Goal: Complete application form

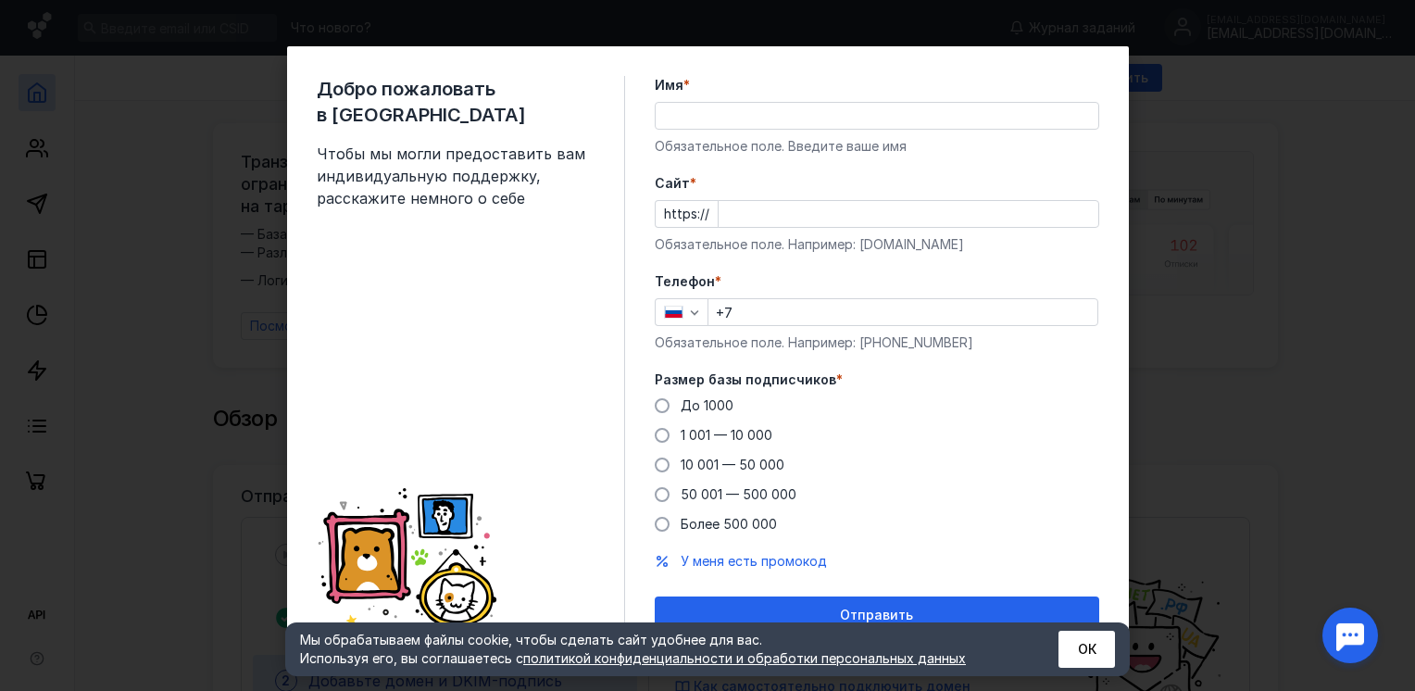
click at [679, 115] on input "Имя *" at bounding box center [877, 116] width 443 height 26
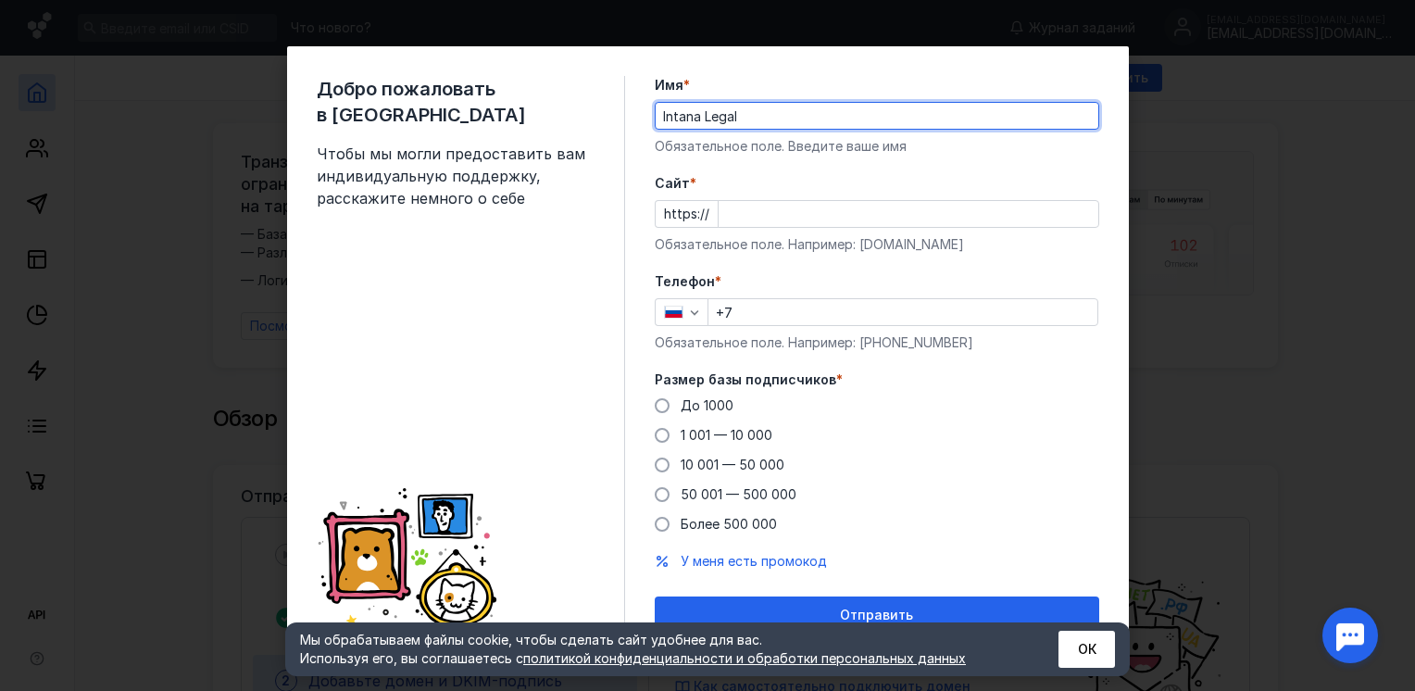
type input "Intana Legal"
click at [849, 209] on input "Cайт *" at bounding box center [909, 214] width 380 height 26
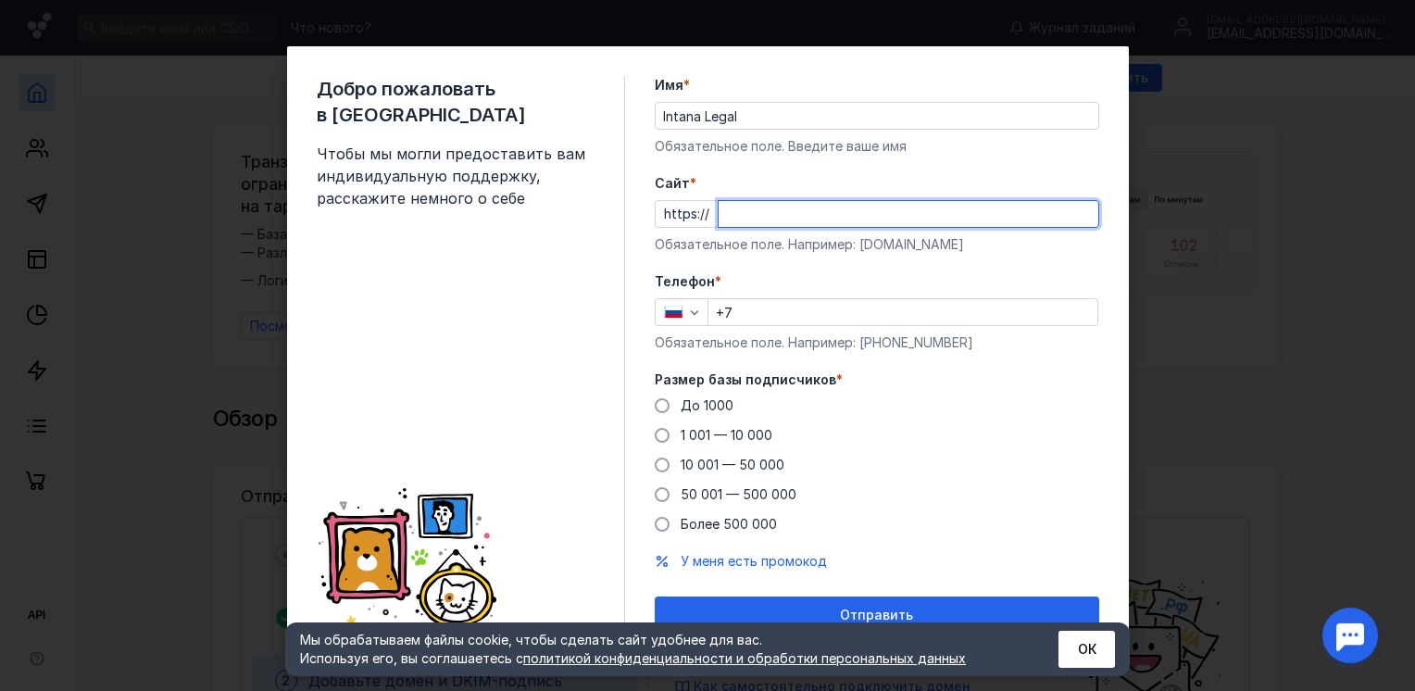
paste input "[DOMAIN_NAME]/"
type input "[DOMAIN_NAME]/"
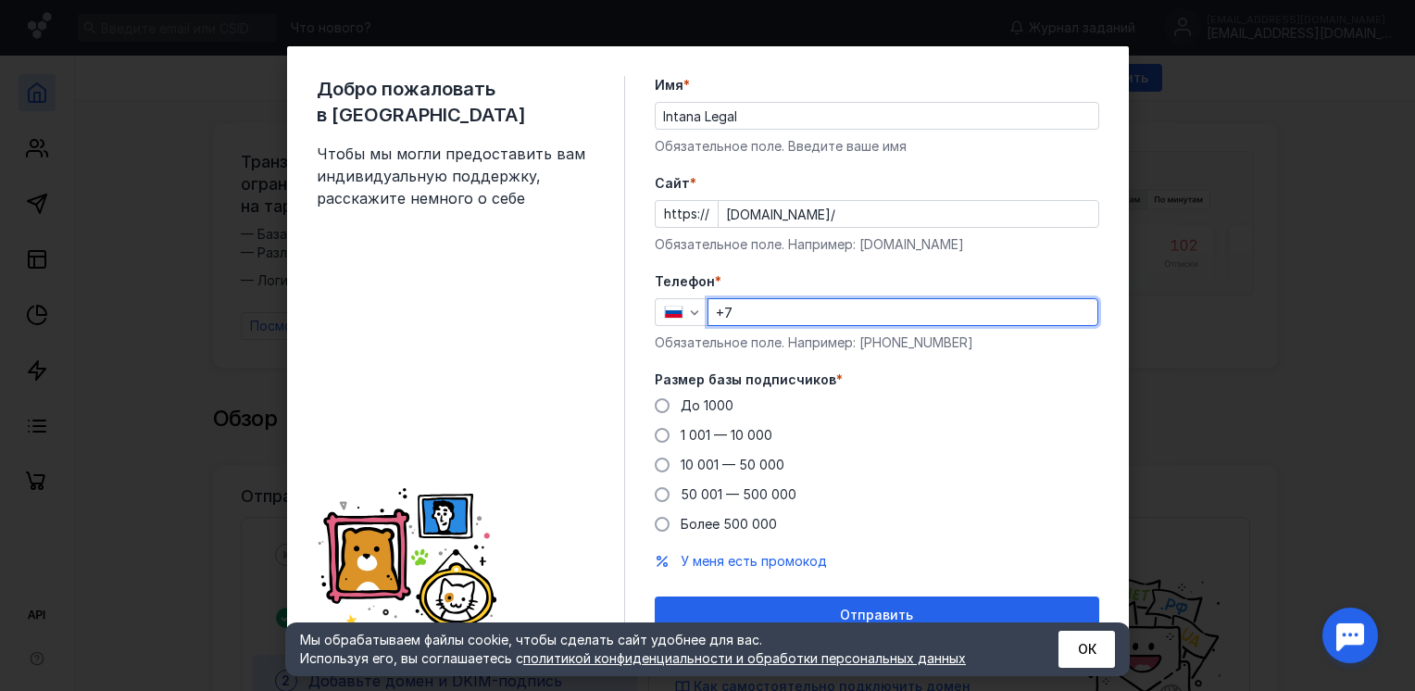
click at [793, 313] on input "+7" at bounding box center [903, 312] width 389 height 26
paste input "[PHONE_NUMBER]"
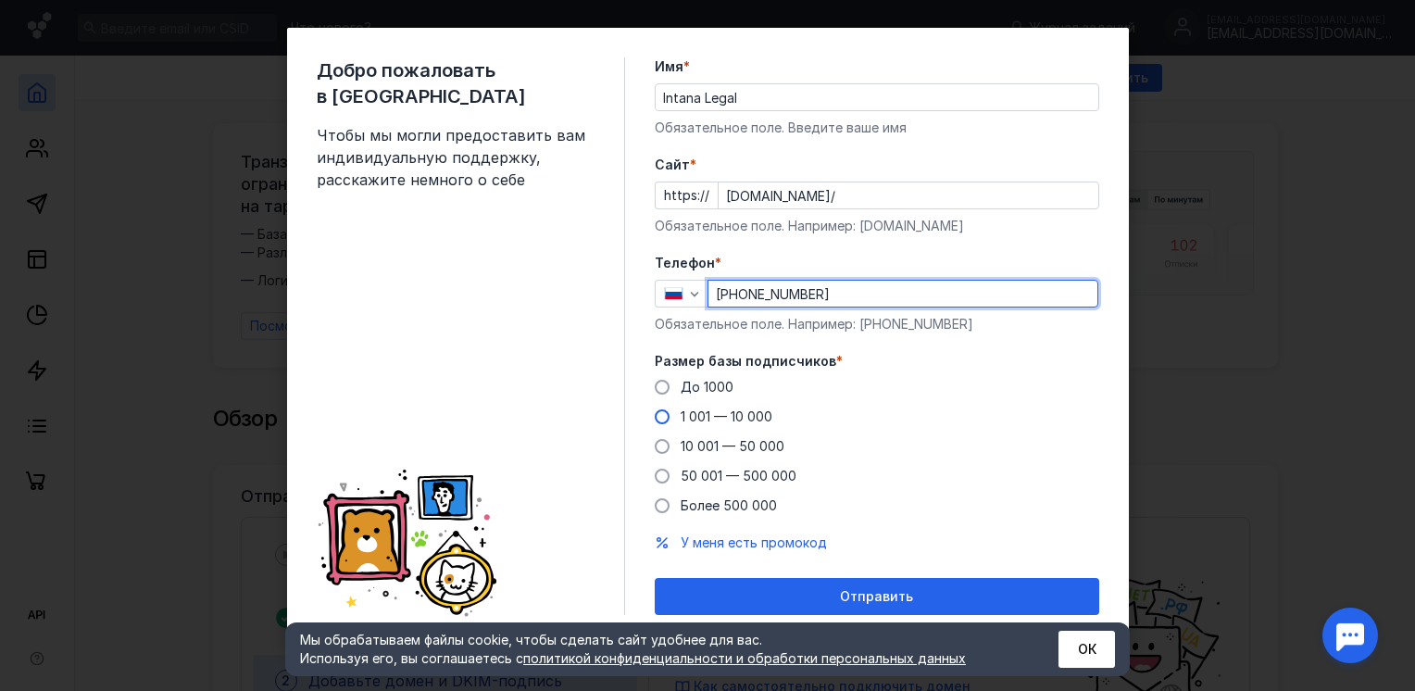
type input "[PHONE_NUMBER]"
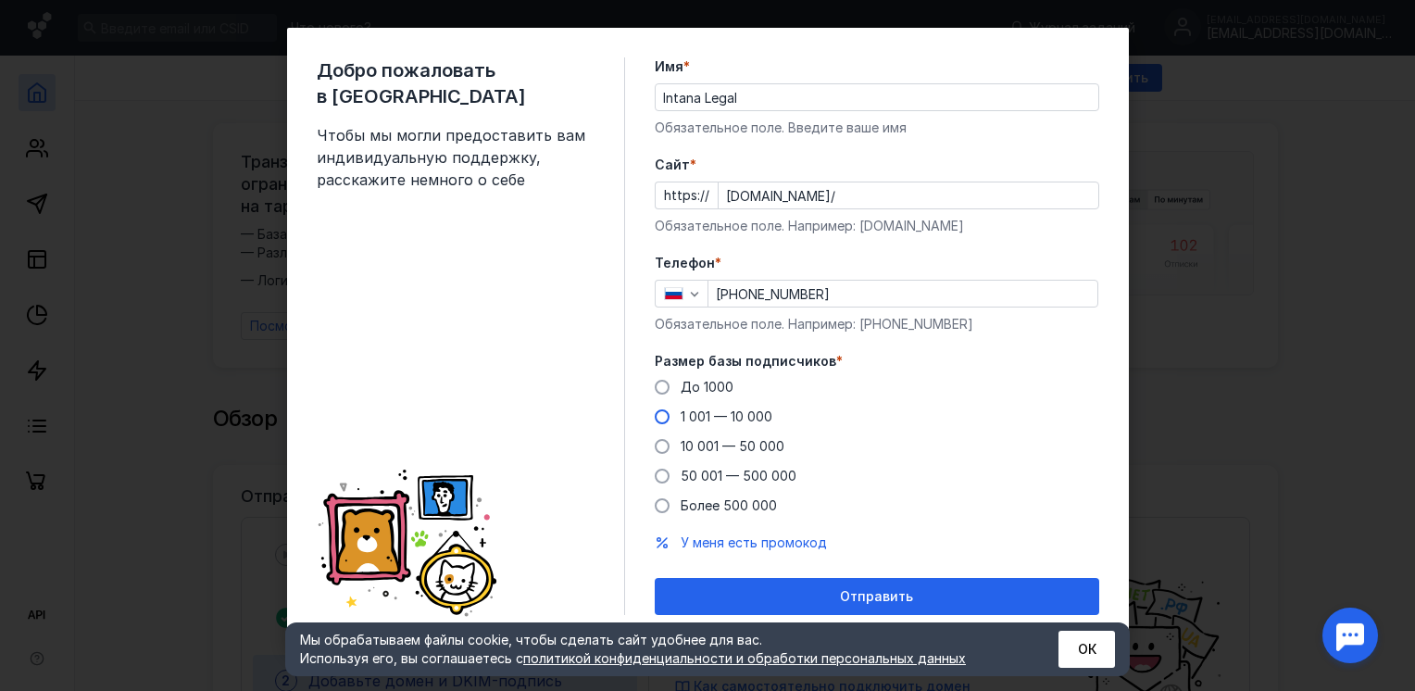
click at [660, 408] on label "1 001 — 10 000" at bounding box center [714, 417] width 118 height 19
click at [0, 0] on input "1 001 — 10 000" at bounding box center [0, 0] width 0 height 0
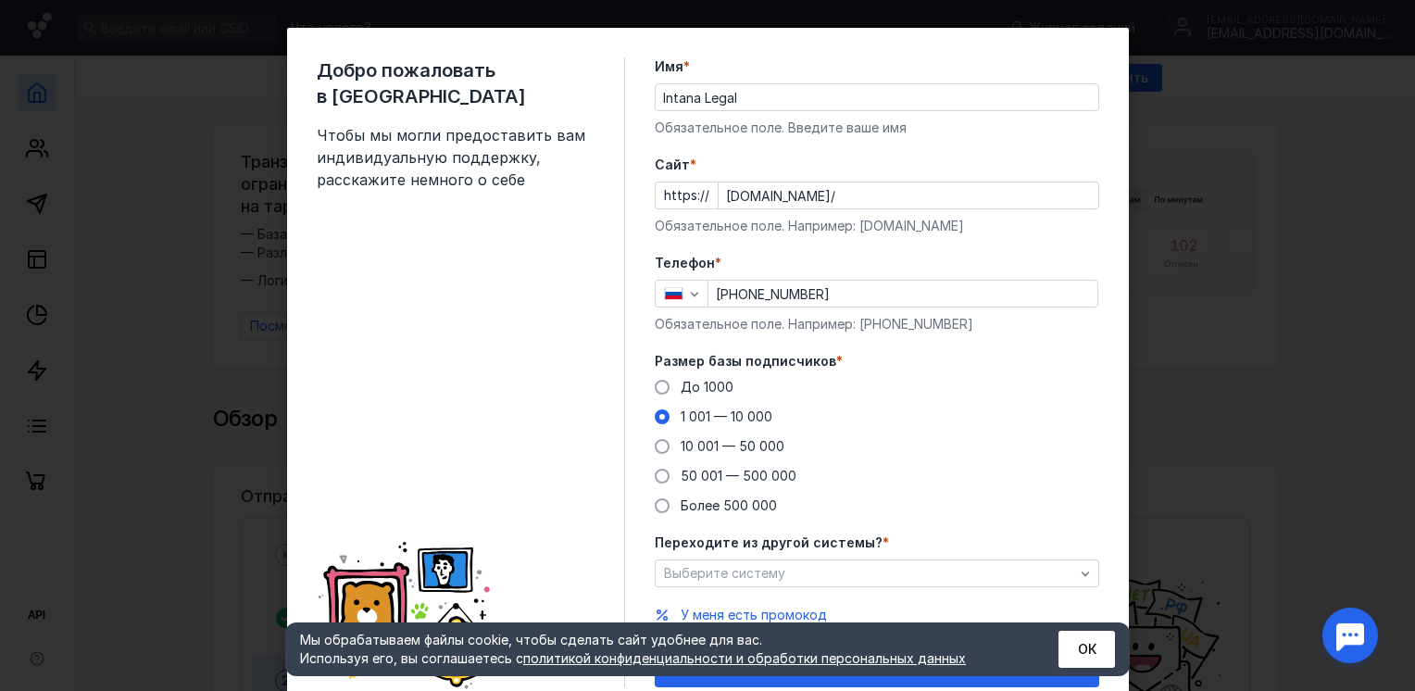
scroll to position [90, 0]
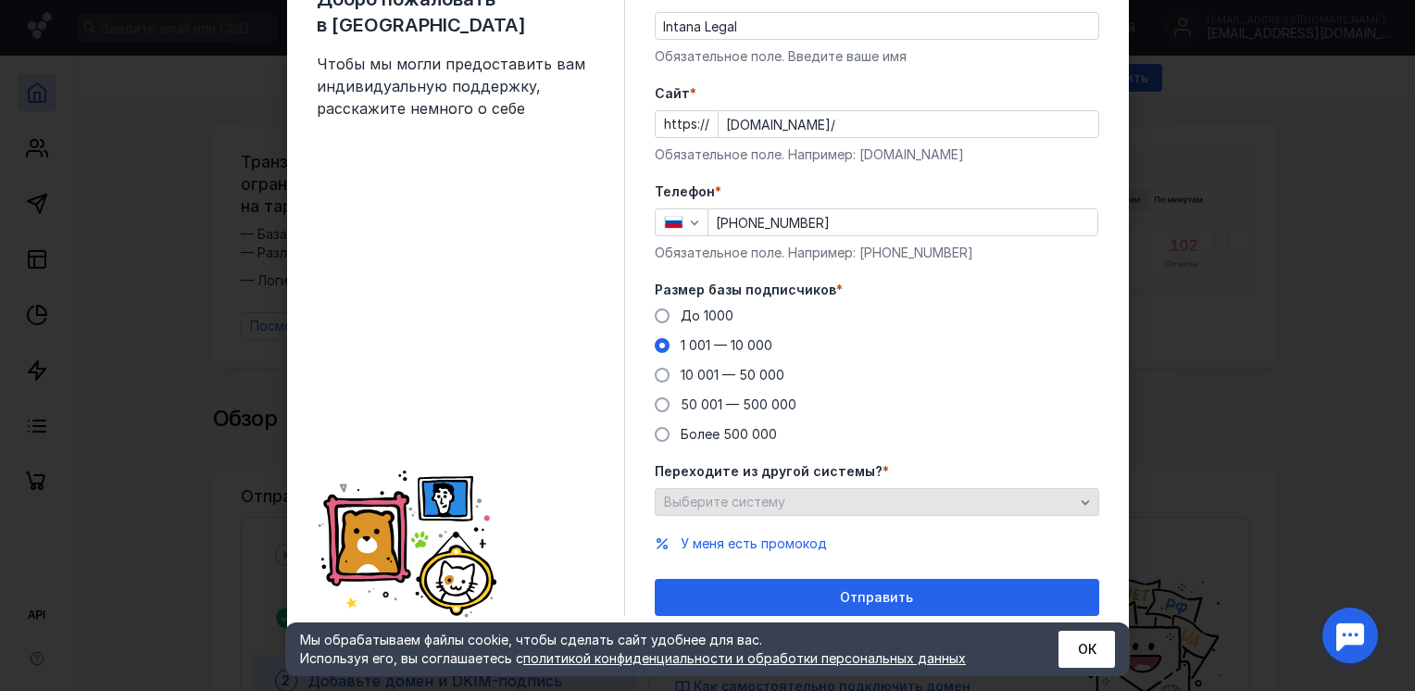
click at [803, 500] on div "Выберите систему" at bounding box center [869, 503] width 420 height 16
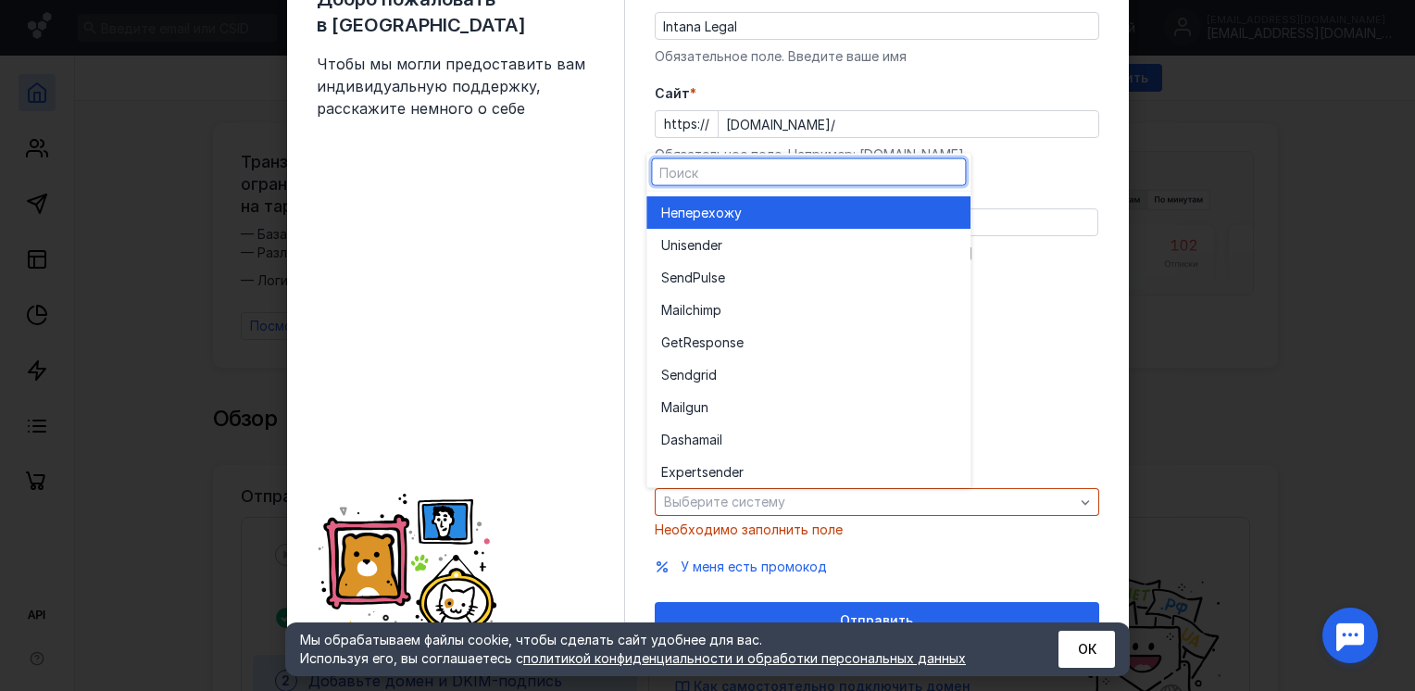
click at [609, 500] on div "Добро пожаловать в Sendsay Чтобы мы могли предоставить вам индивидуальную подде…" at bounding box center [471, 312] width 308 height 653
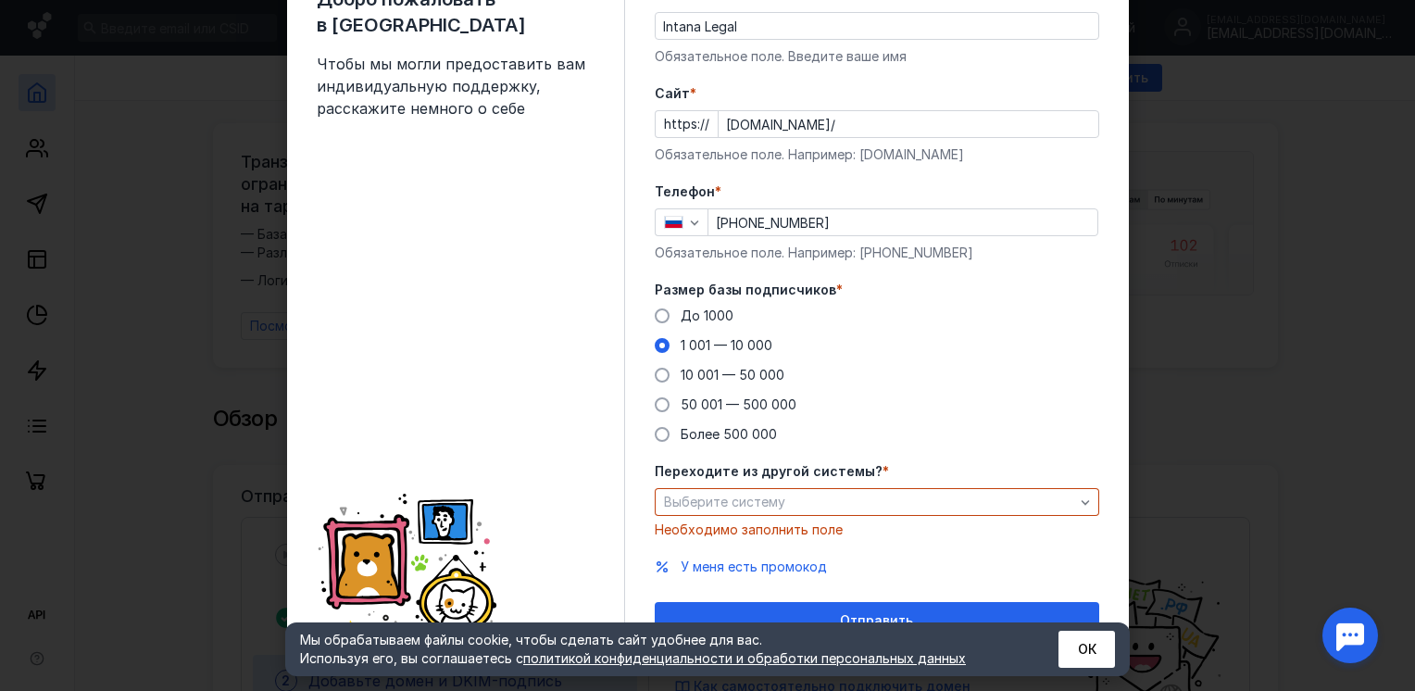
scroll to position [113, 0]
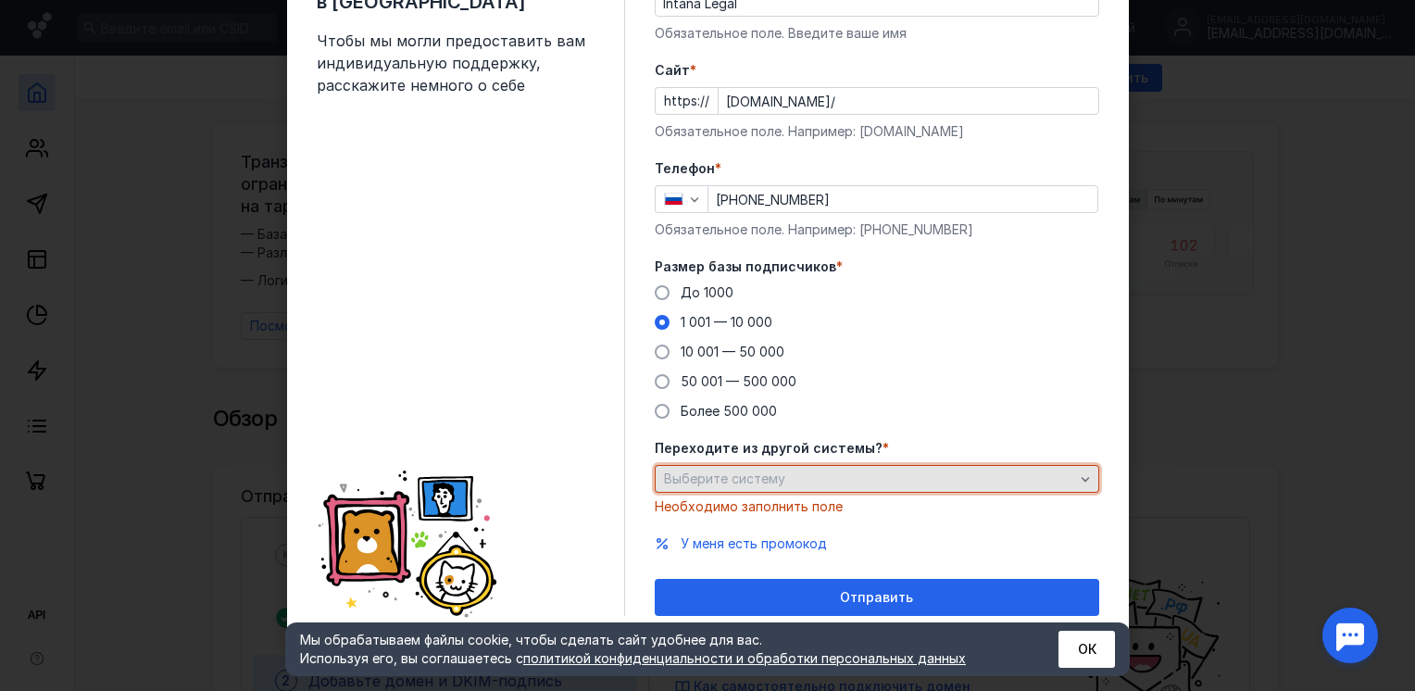
click at [891, 479] on div "Выберите систему" at bounding box center [869, 479] width 420 height 16
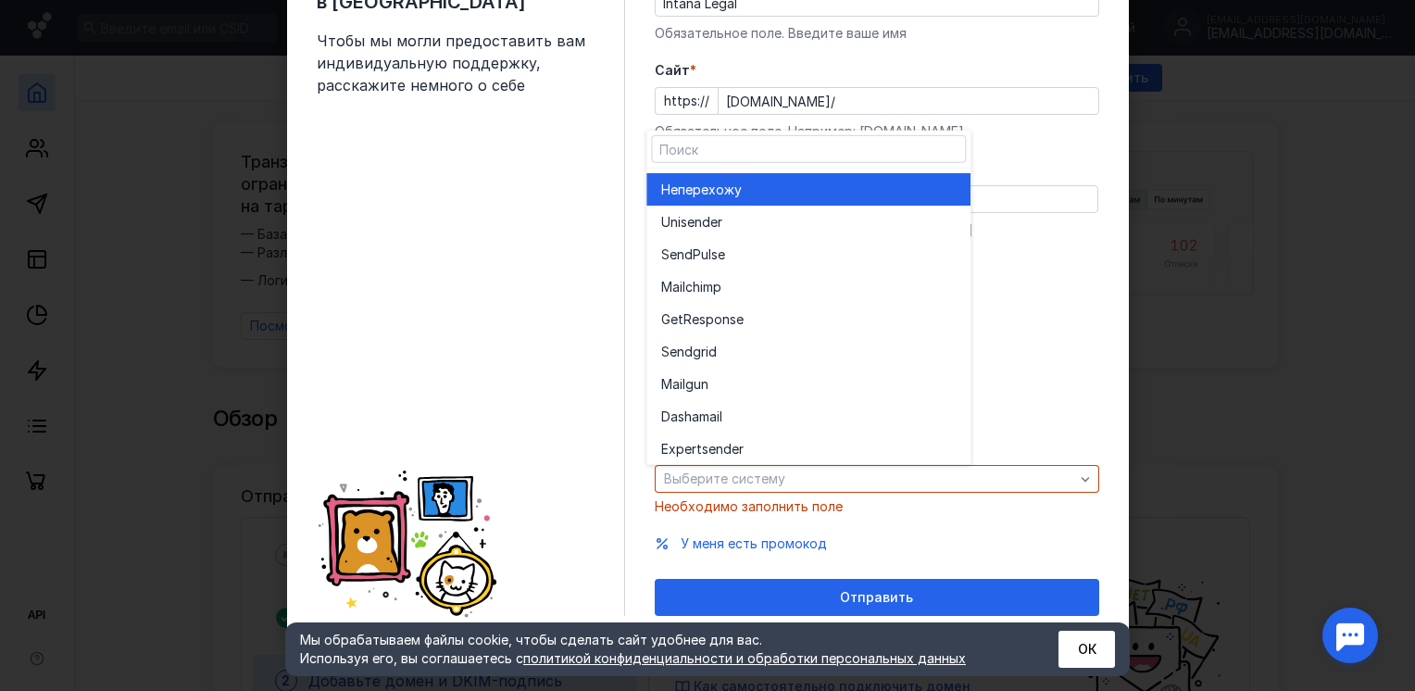
click at [769, 190] on div "Не перехожу" at bounding box center [808, 189] width 295 height 19
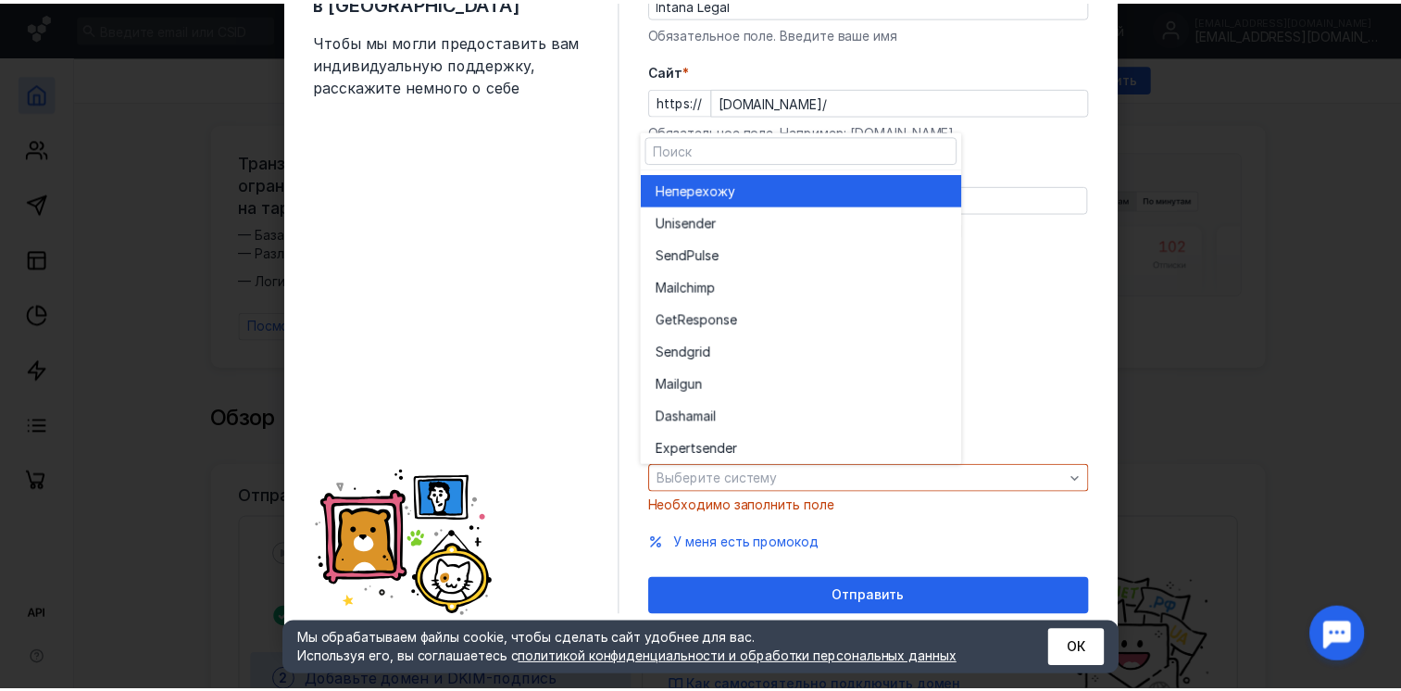
scroll to position [90, 0]
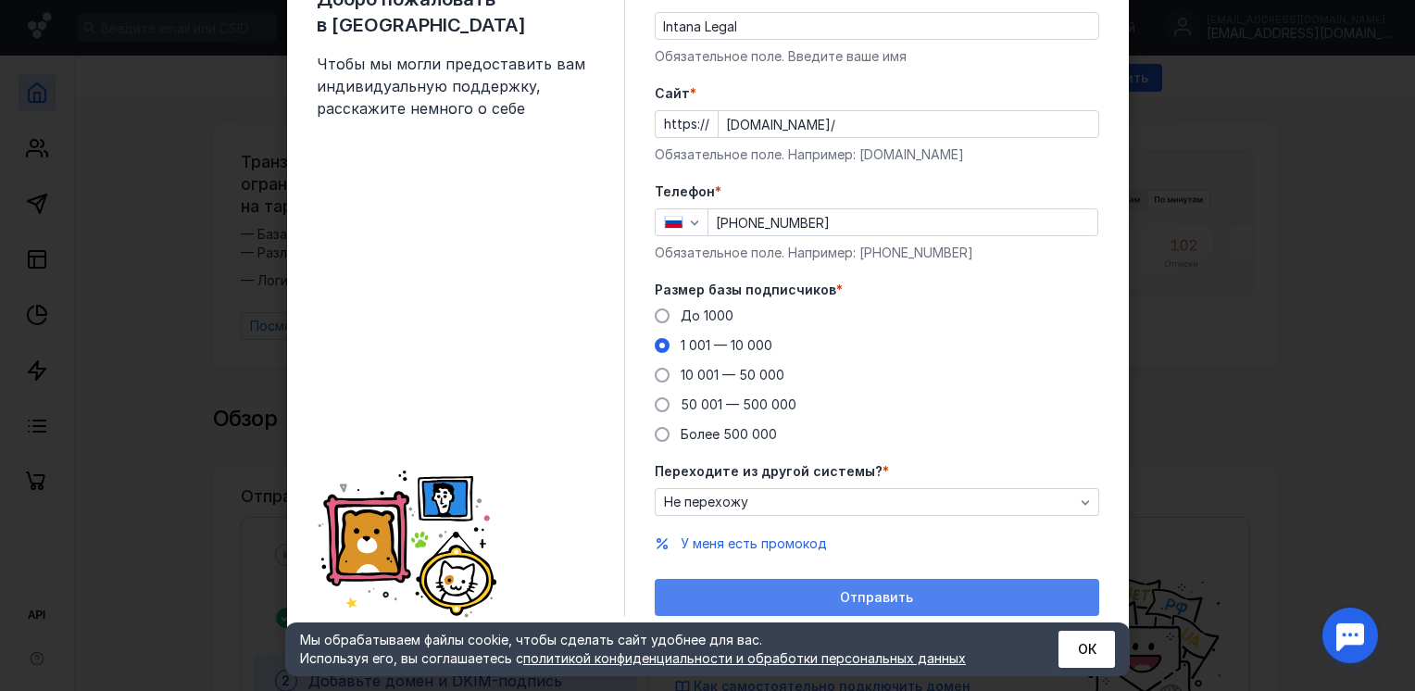
click at [815, 597] on div "Отправить" at bounding box center [877, 598] width 426 height 16
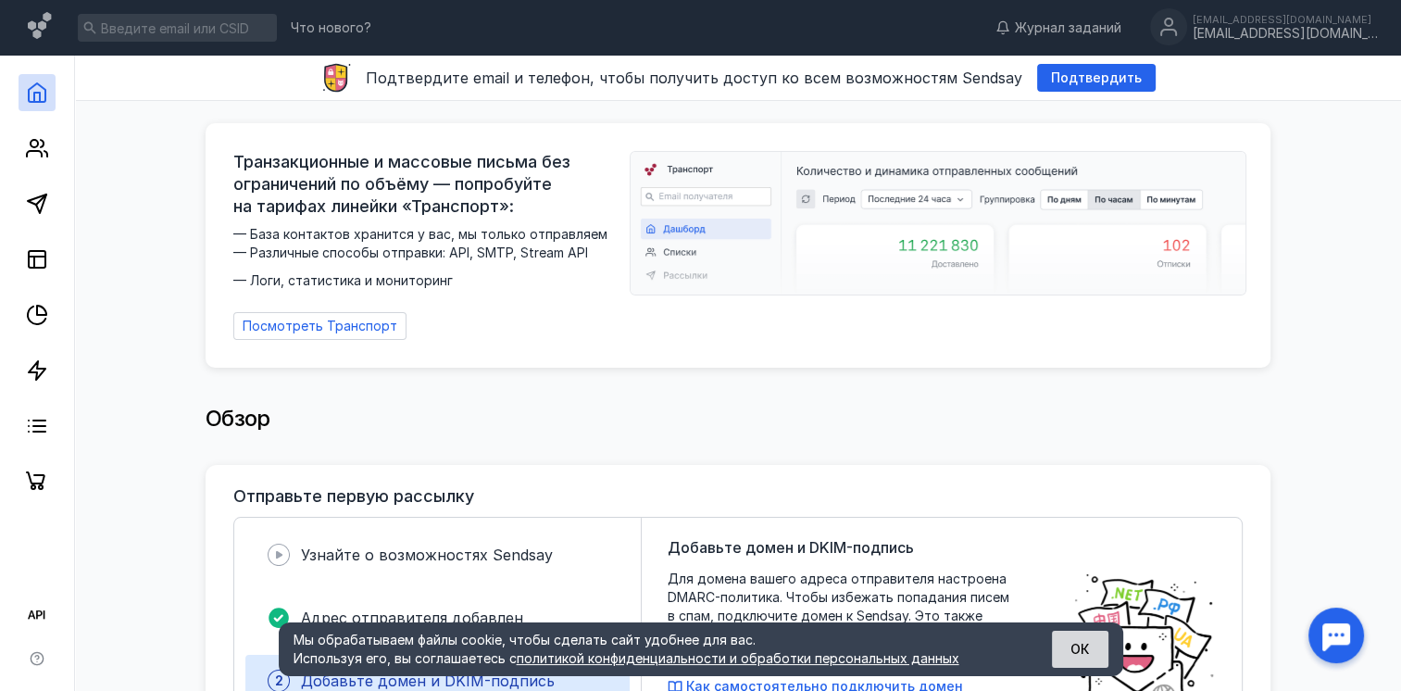
click at [1061, 643] on button "ОК" at bounding box center [1080, 649] width 56 height 37
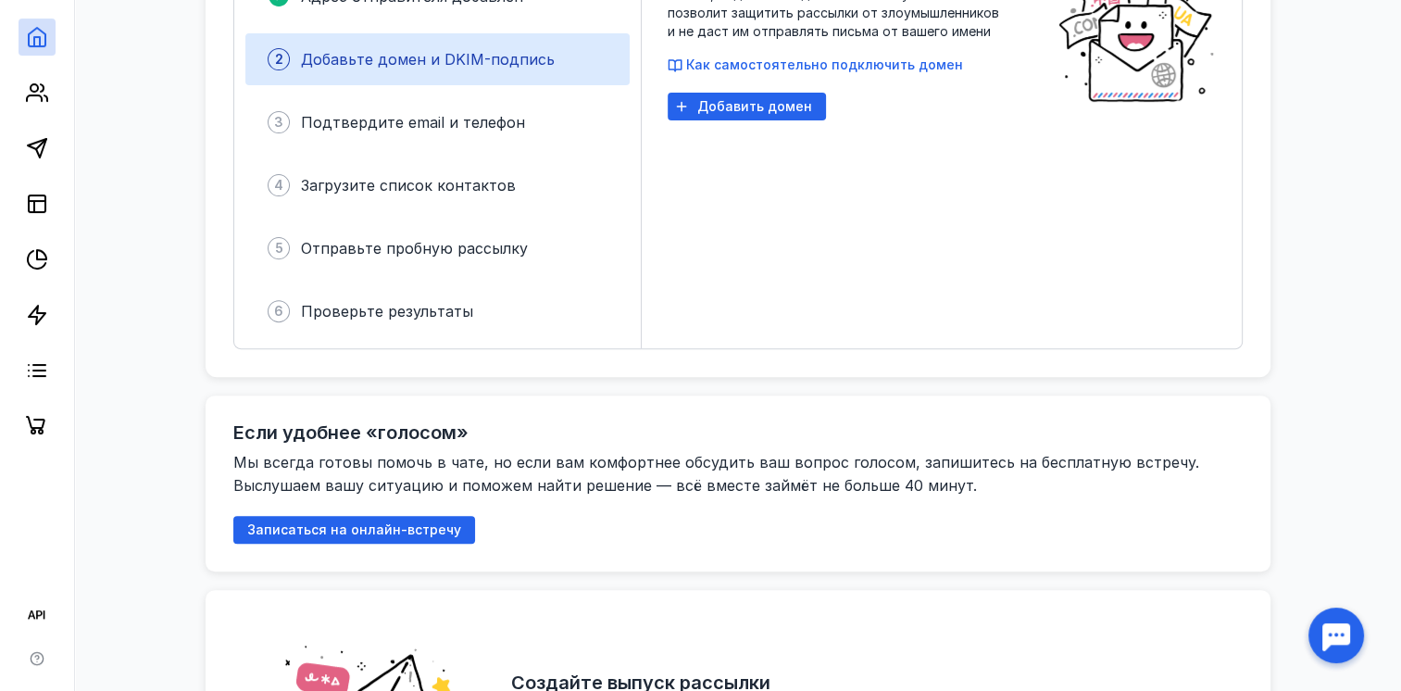
scroll to position [0, 0]
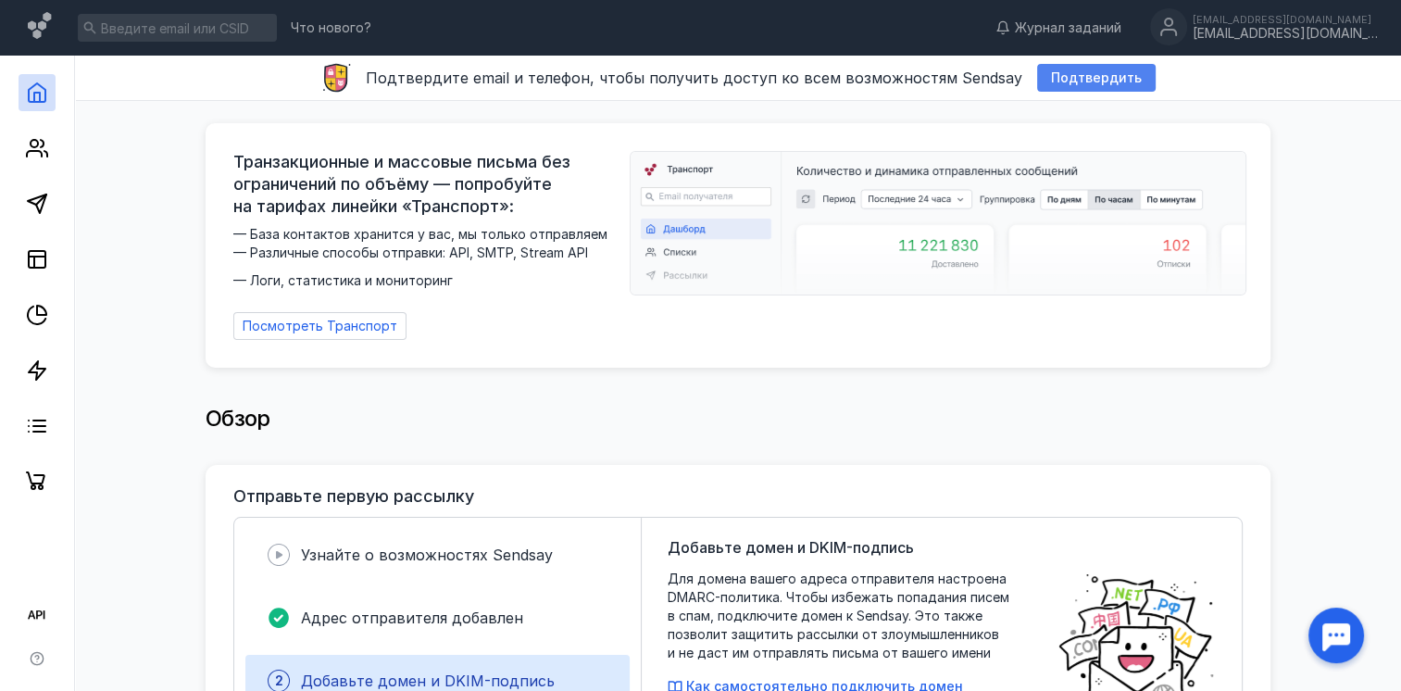
click at [1055, 82] on span "Подтвердить" at bounding box center [1096, 78] width 91 height 16
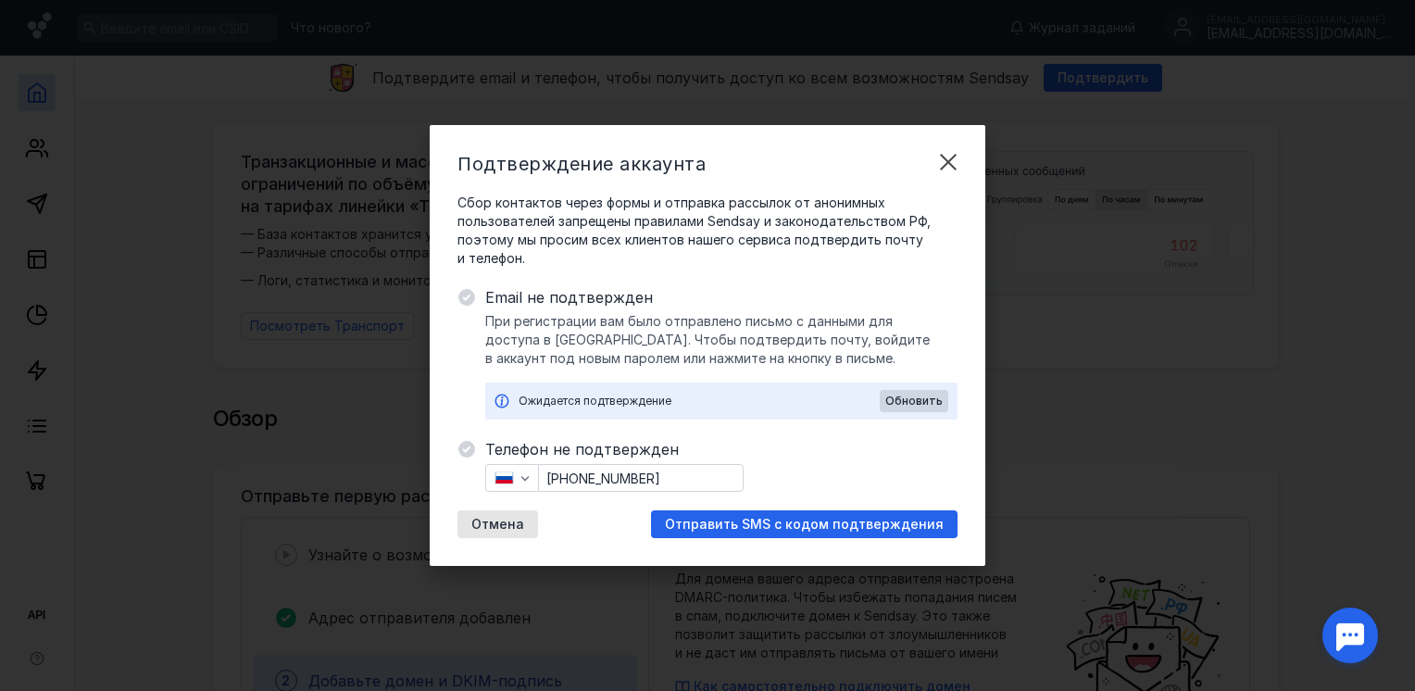
click at [682, 479] on input "[PHONE_NUMBER]" at bounding box center [641, 478] width 204 height 26
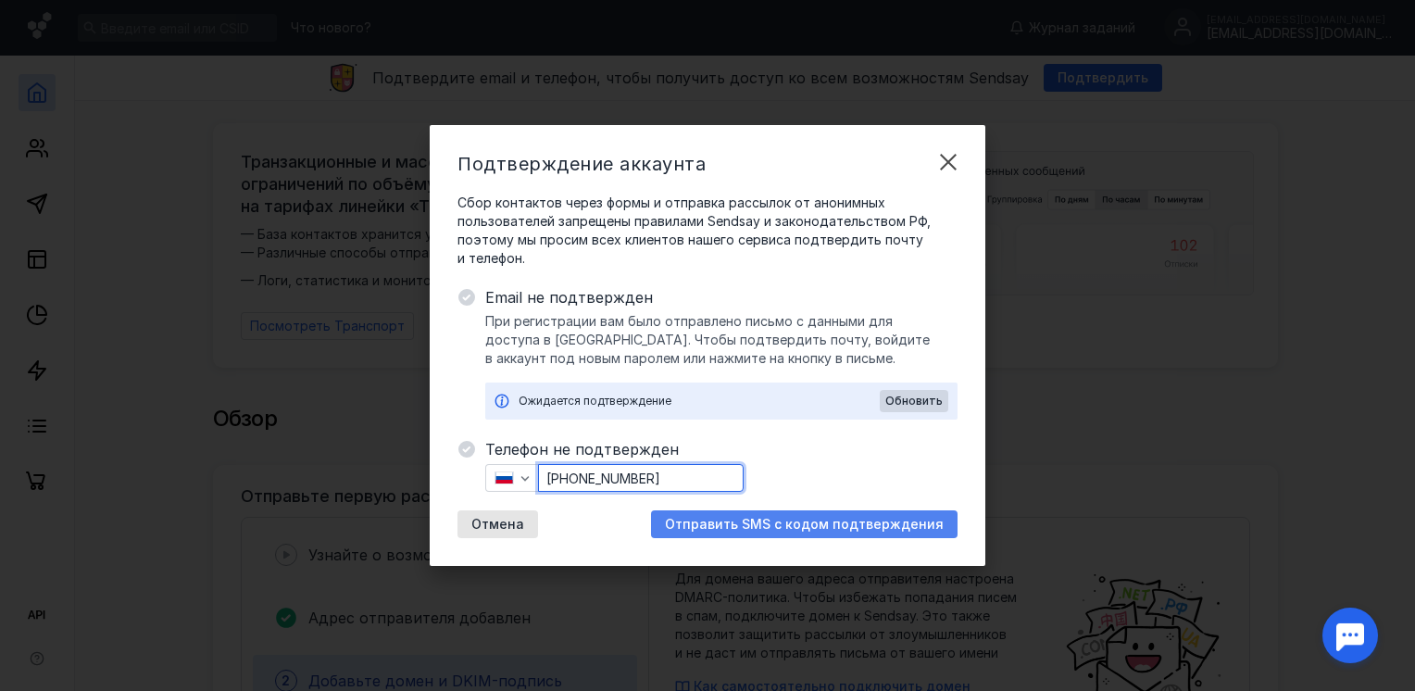
type input "[PHONE_NUMBER]"
click at [814, 528] on span "Отправить SMS с кодом подтверждения" at bounding box center [804, 525] width 279 height 16
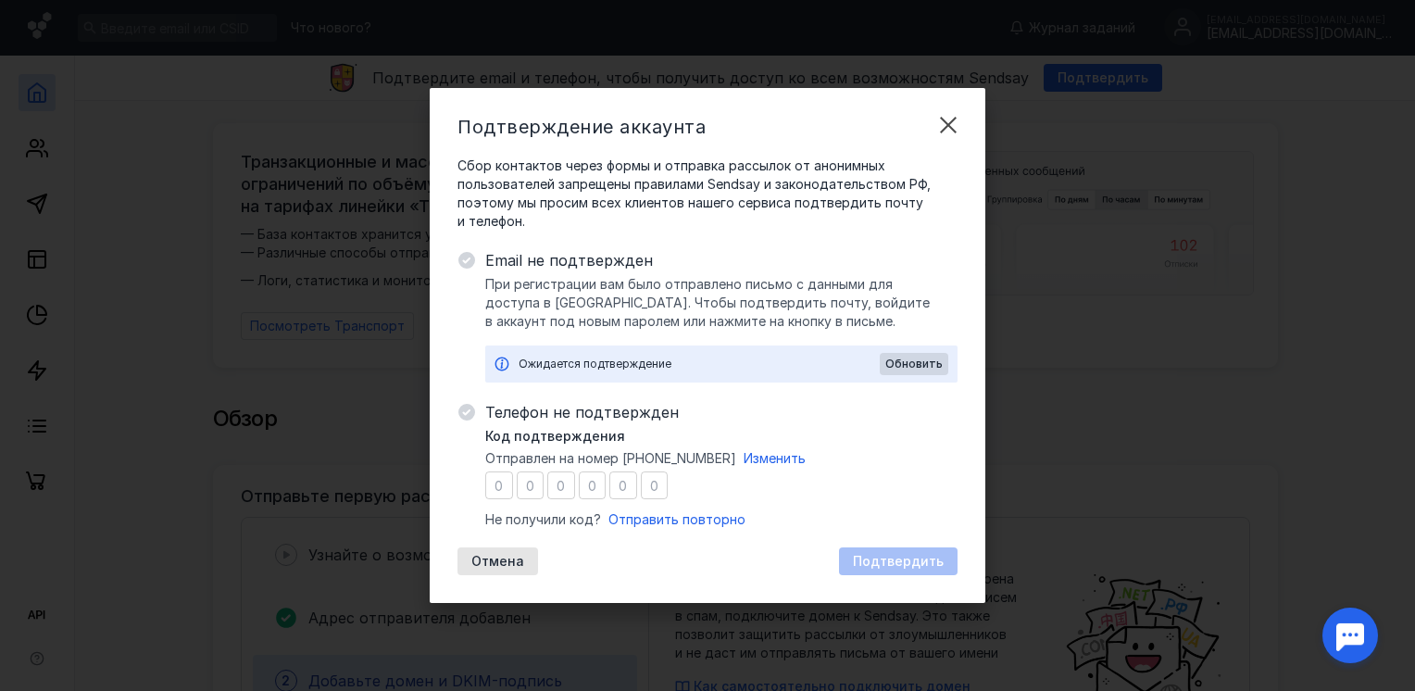
type input "8"
type input "3"
type input "2"
type input "4"
type input "5"
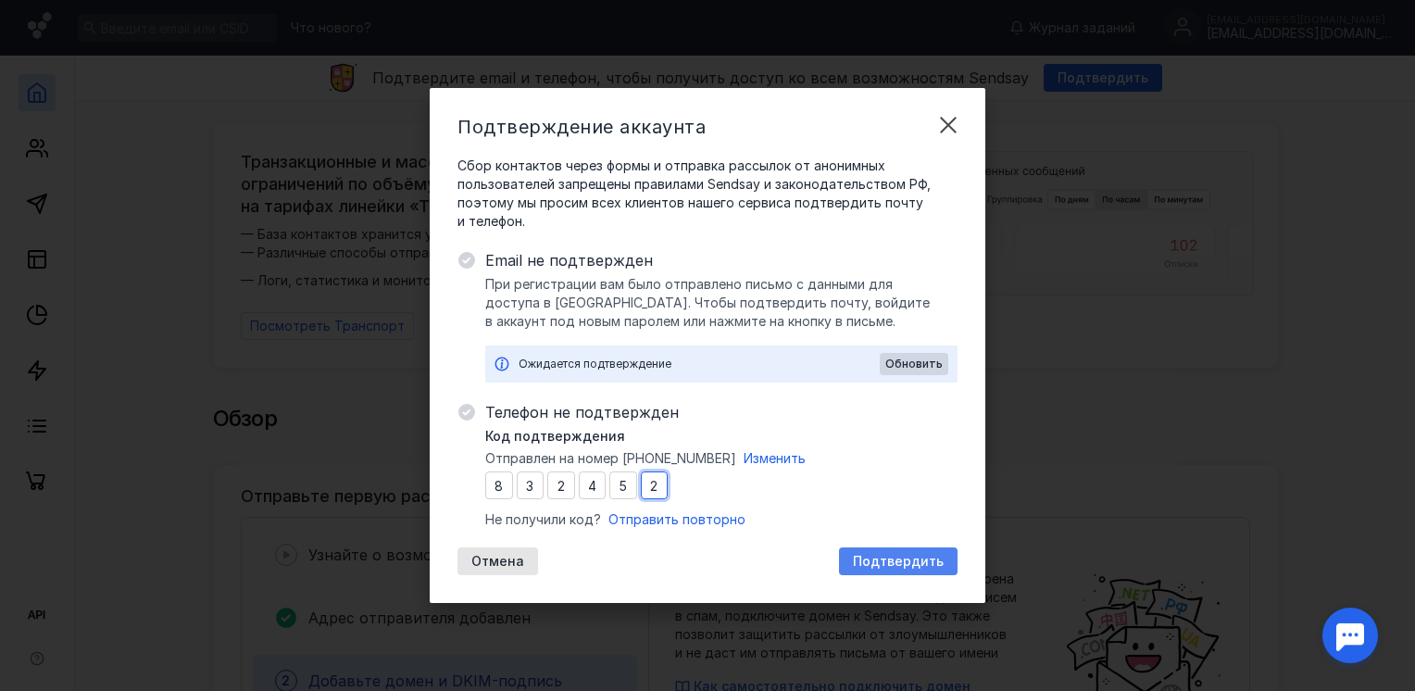
type input "2"
click at [930, 561] on span "Подтвердить" at bounding box center [898, 562] width 91 height 16
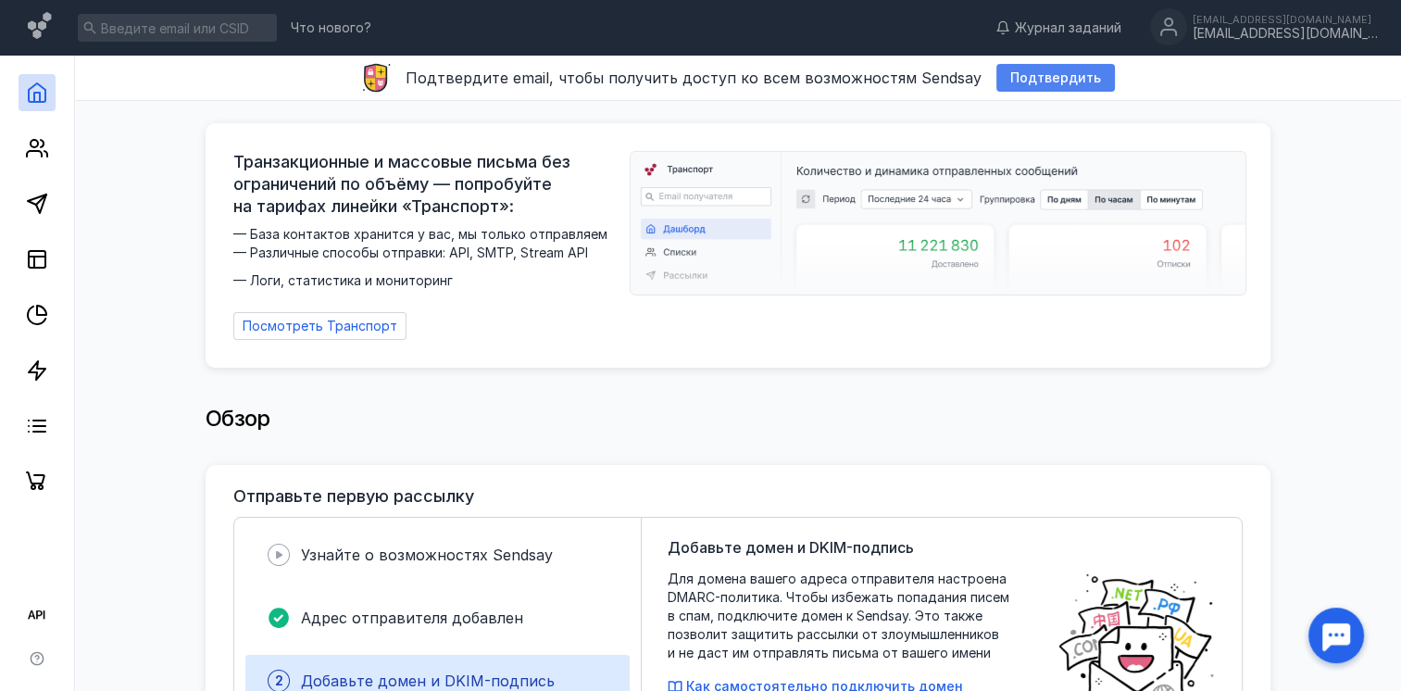
click at [1061, 68] on div "Подтвердить" at bounding box center [1056, 78] width 119 height 28
click at [1045, 68] on div "Подтвердить" at bounding box center [1056, 78] width 119 height 28
